Goal: Transaction & Acquisition: Purchase product/service

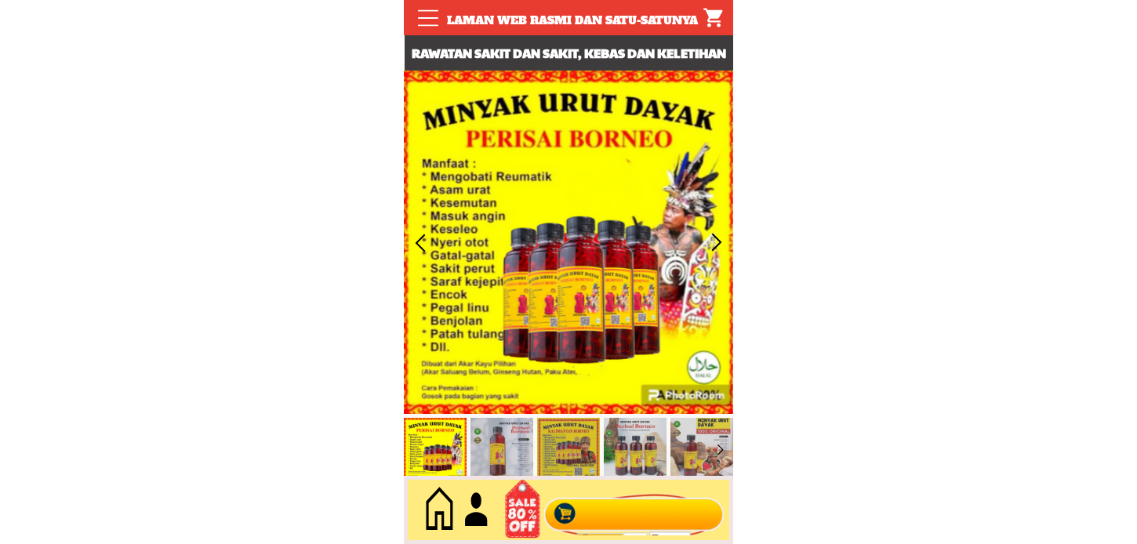
click at [582, 519] on div at bounding box center [634, 511] width 190 height 52
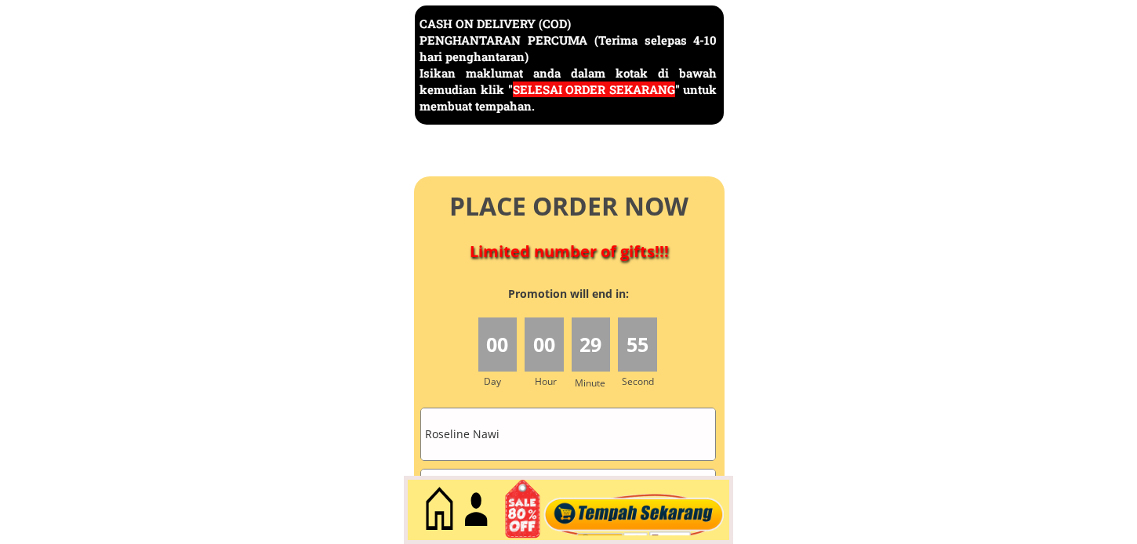
scroll to position [7151, 0]
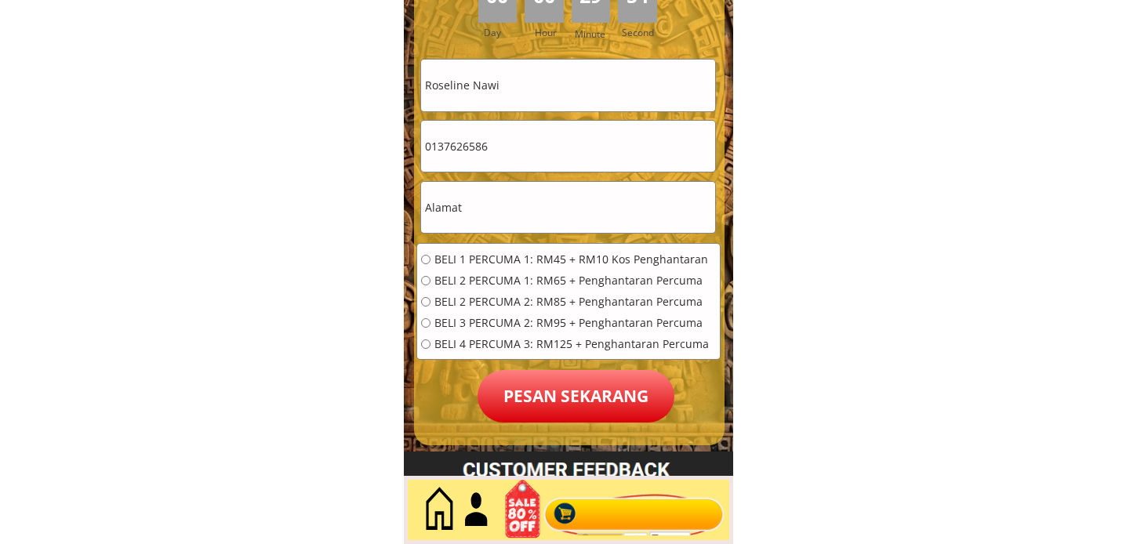
click at [609, 153] on input "0137626586" at bounding box center [568, 146] width 294 height 51
paste input "60197711070"
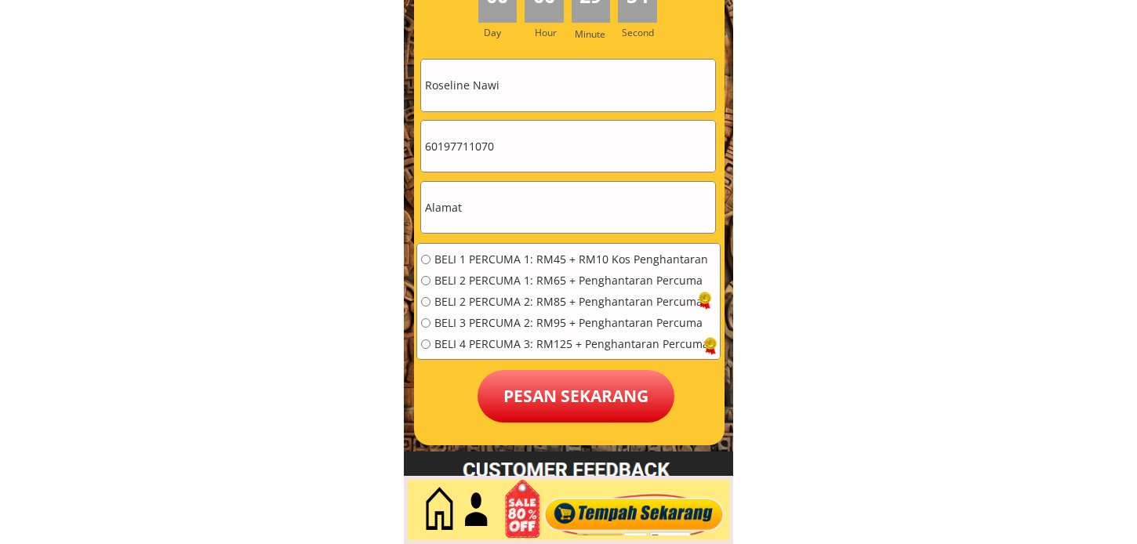
type input "60197711070"
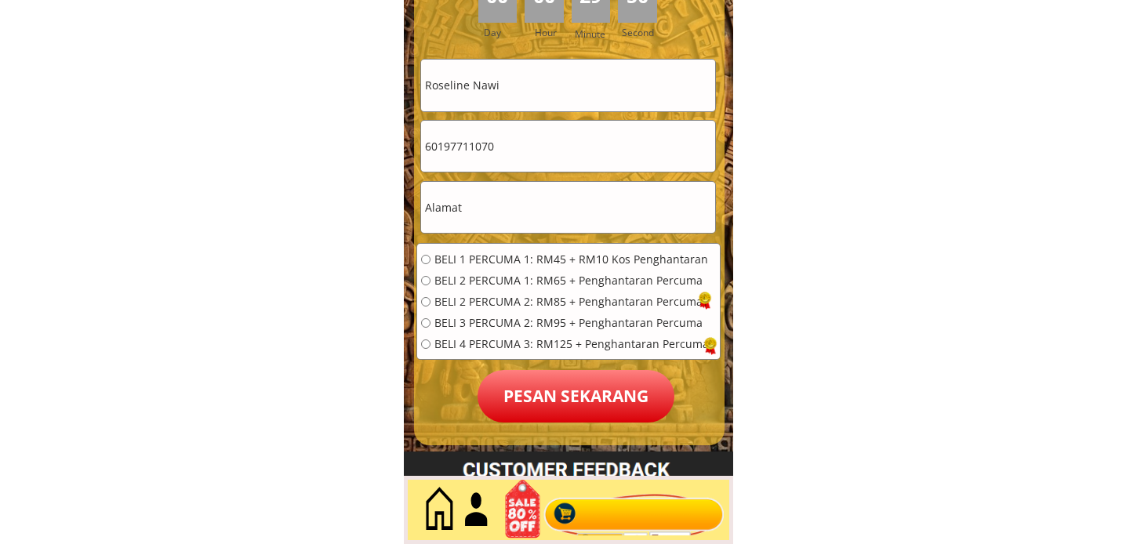
click at [545, 92] on input "Roseline Nawi" at bounding box center [568, 85] width 294 height 51
paste input "[PERSON_NAME]"
type input "[PERSON_NAME]"
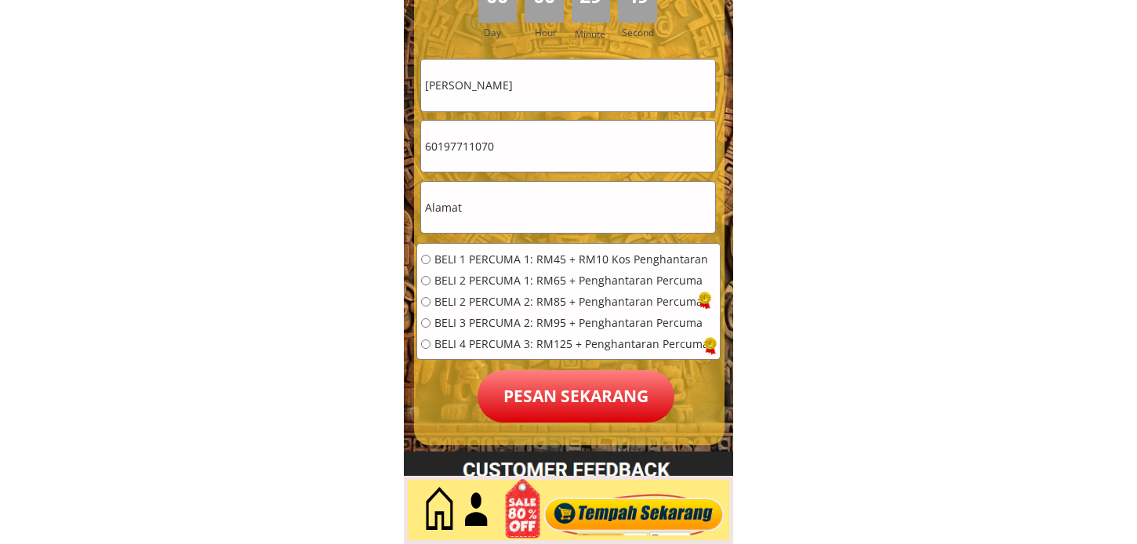
click at [524, 224] on input "text" at bounding box center [568, 207] width 294 height 51
type input "kg 9l"
click at [557, 276] on span "BELI 2 PERCUMA 1: RM65 + Penghantaran Percuma" at bounding box center [571, 280] width 274 height 11
radio input "true"
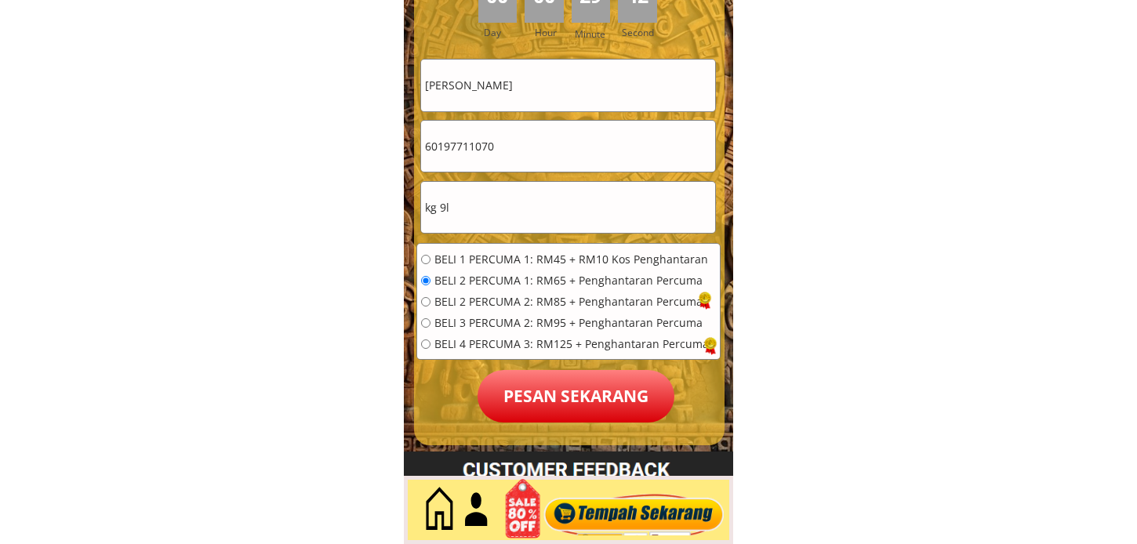
click at [568, 410] on p "Pesan sekarang" at bounding box center [575, 396] width 197 height 53
